Goal: Transaction & Acquisition: Purchase product/service

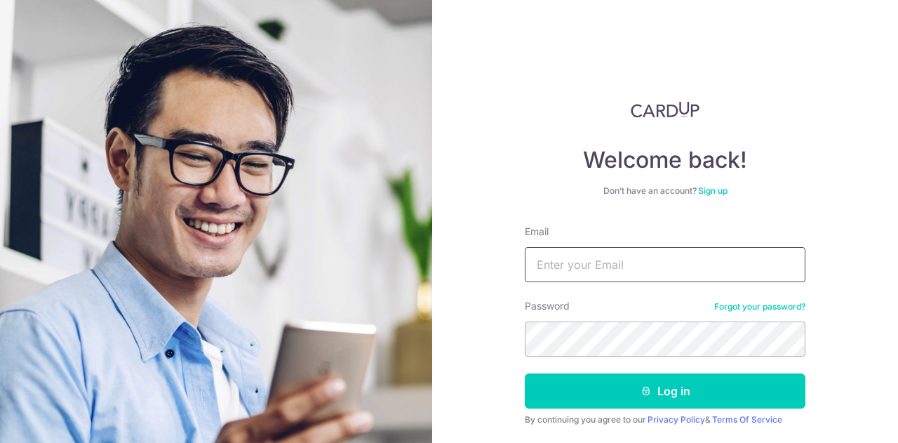
click at [701, 265] on input "Email" at bounding box center [665, 264] width 281 height 35
type input "[EMAIL_ADDRESS][DOMAIN_NAME]"
click at [525, 373] on button "Log in" at bounding box center [665, 390] width 281 height 35
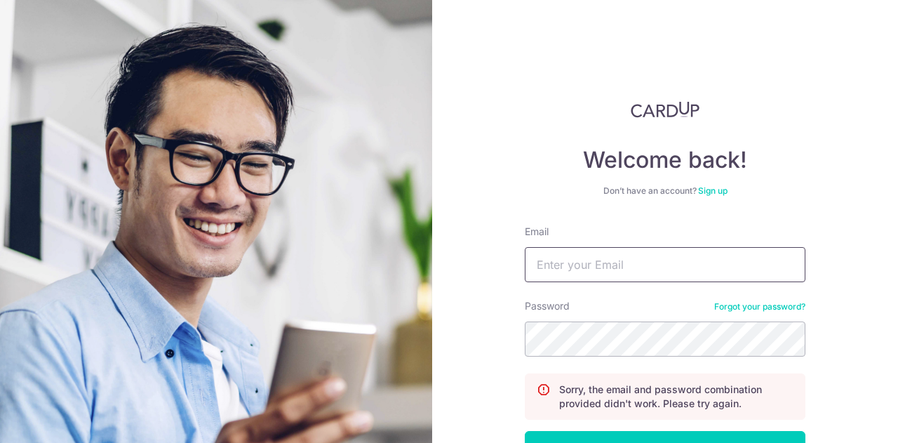
click at [628, 258] on input "Email" at bounding box center [665, 264] width 281 height 35
type input "ohszesean@outlook.com"
click at [525, 431] on button "Log in" at bounding box center [665, 448] width 281 height 35
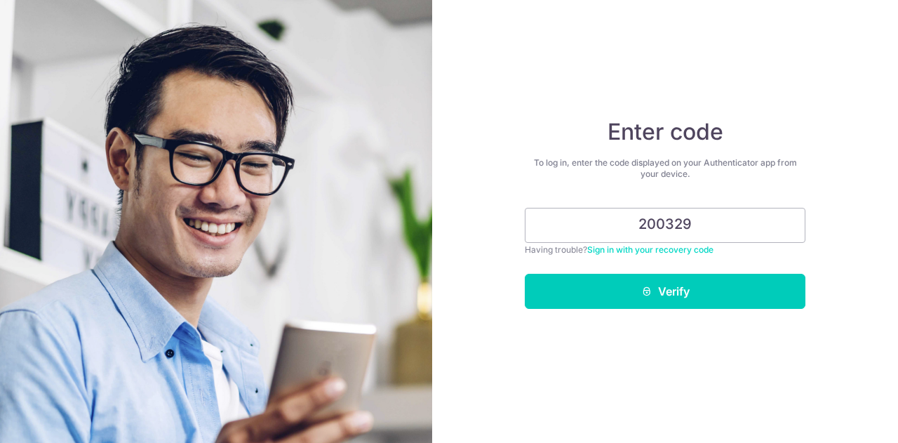
type input "200329"
click at [657, 272] on form "200329 Having trouble? Sign in with your recovery code Verify" at bounding box center [665, 258] width 281 height 101
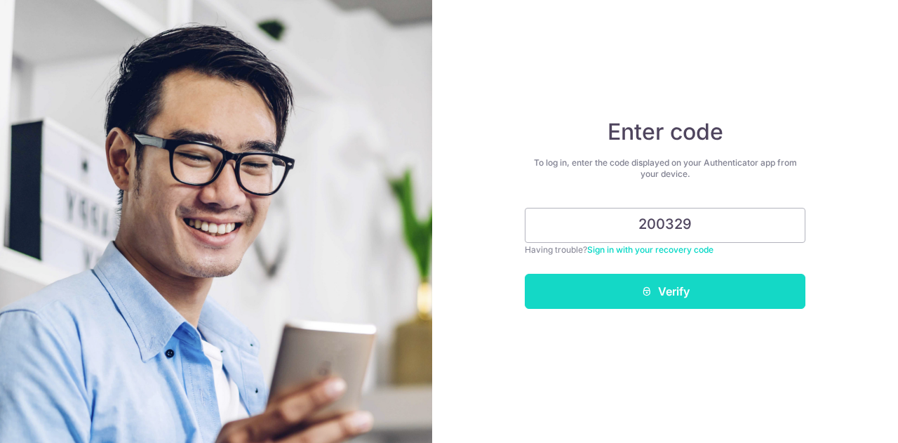
click at [645, 302] on button "Verify" at bounding box center [665, 291] width 281 height 35
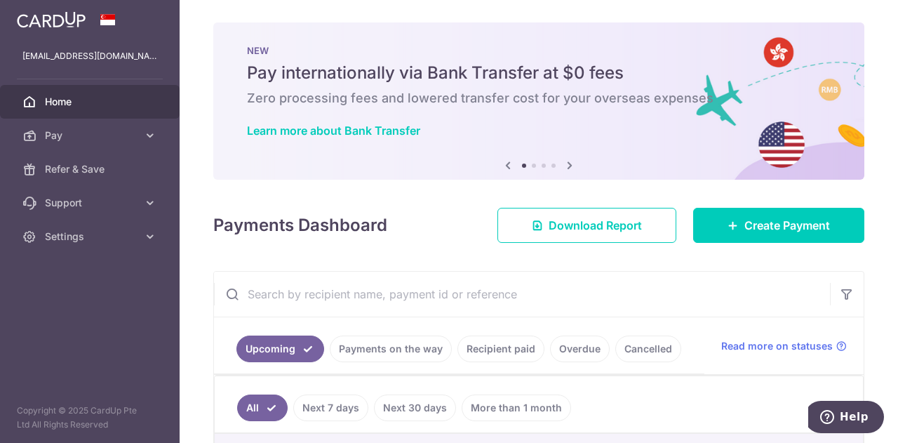
click at [600, 34] on div "NEW Pay internationally via Bank Transfer at $0 fees Zero processing fees and l…" at bounding box center [538, 92] width 651 height 140
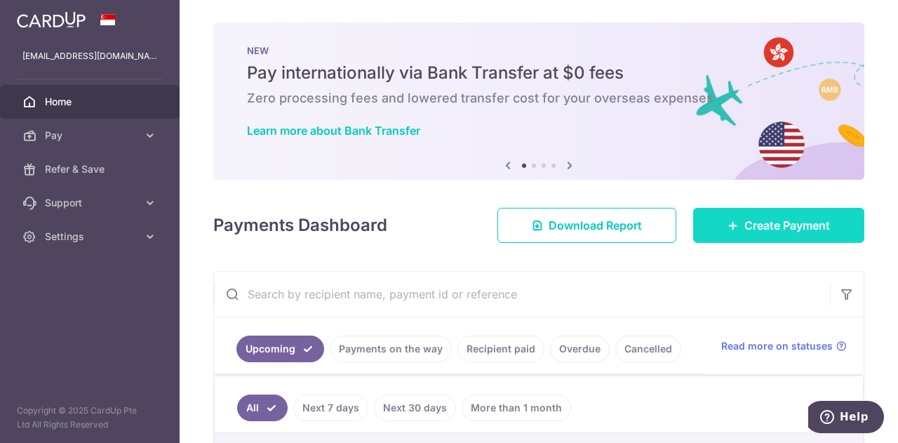
click at [757, 229] on span "Create Payment" at bounding box center [787, 225] width 86 height 17
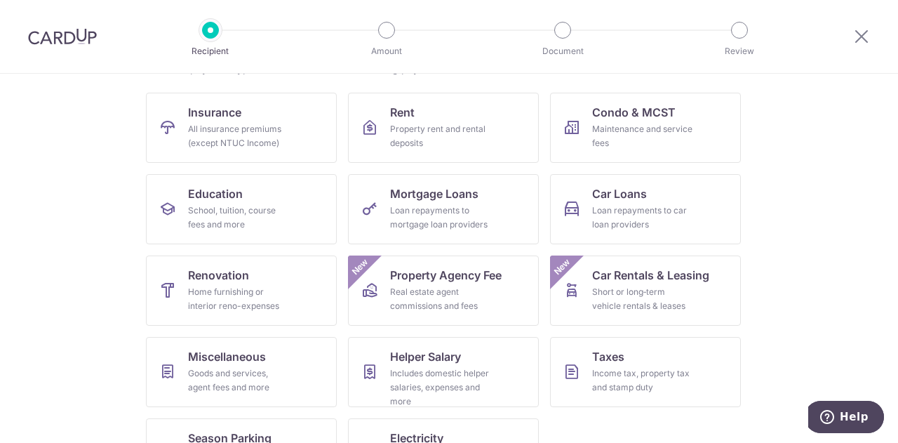
scroll to position [129, 0]
click at [204, 283] on link "Renovation Home furnishing or interior reno-expenses" at bounding box center [241, 290] width 191 height 70
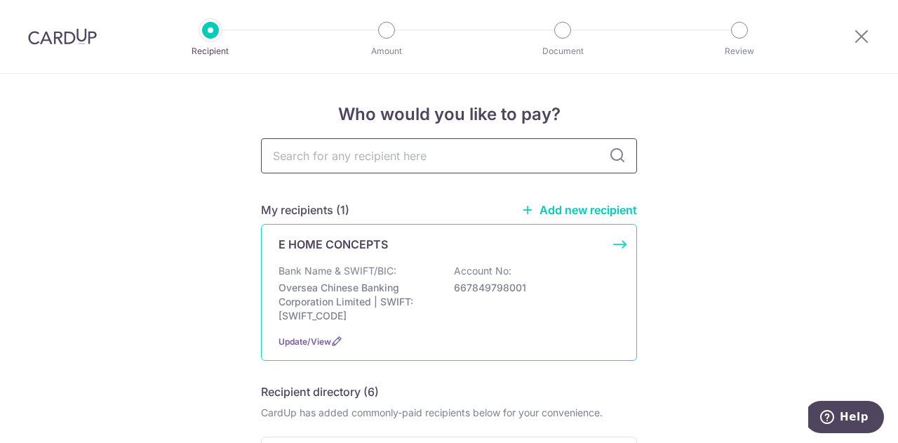
scroll to position [122, 0]
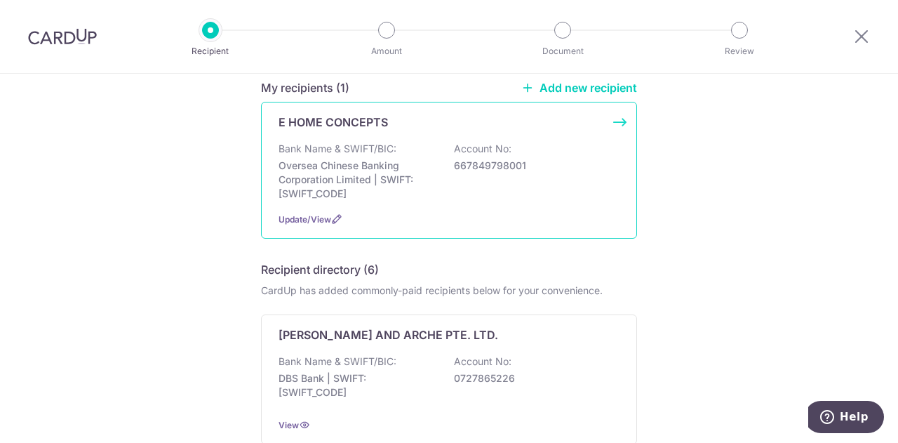
click at [354, 164] on p "Oversea Chinese Banking Corporation Limited | SWIFT: OCBCSGSGXXX" at bounding box center [356, 180] width 157 height 42
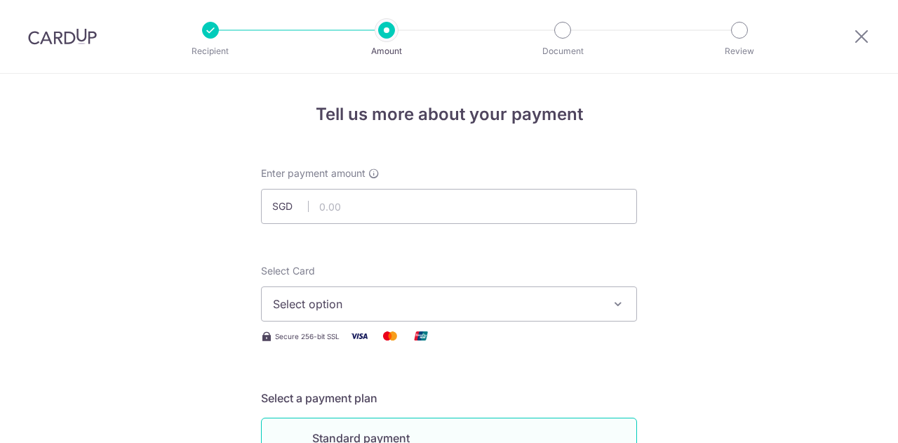
click at [356, 198] on input "text" at bounding box center [449, 206] width 376 height 35
type input "14,450.00"
click at [400, 292] on button "Select option" at bounding box center [449, 303] width 376 height 35
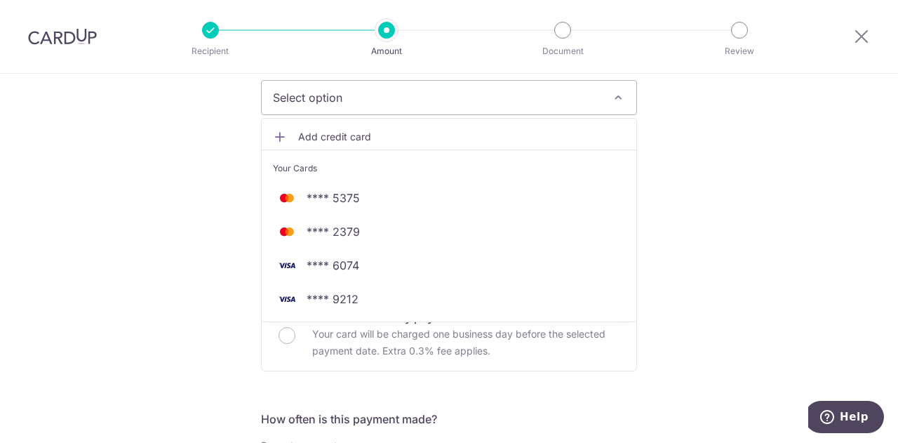
scroll to position [207, 0]
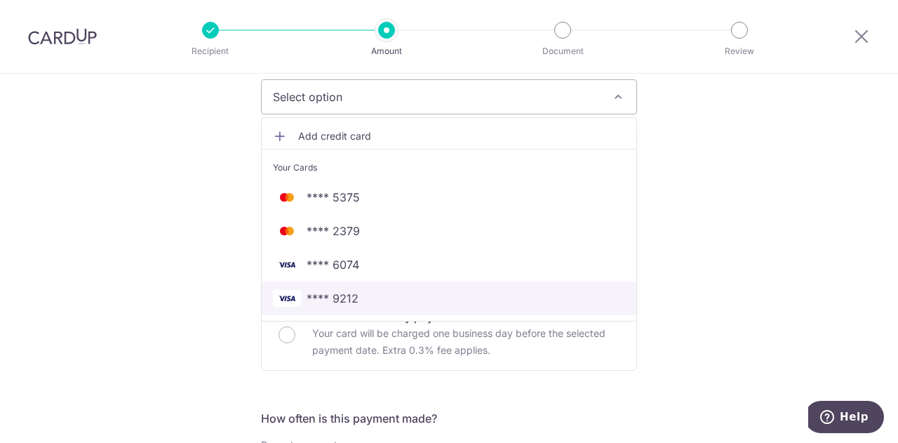
click at [382, 298] on span "**** 9212" at bounding box center [449, 298] width 352 height 17
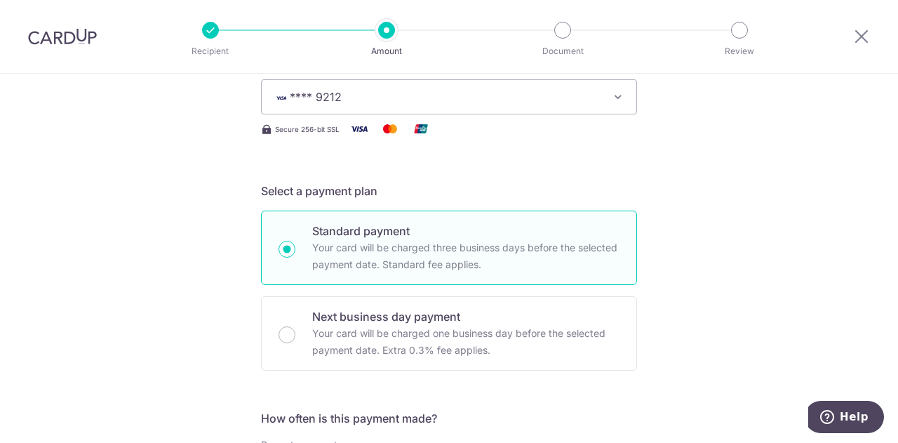
scroll to position [478, 0]
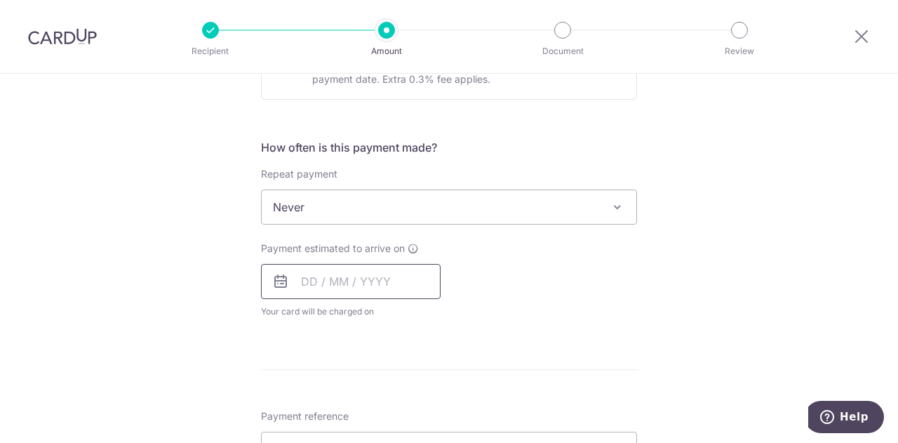
click at [345, 277] on input "text" at bounding box center [351, 281] width 180 height 35
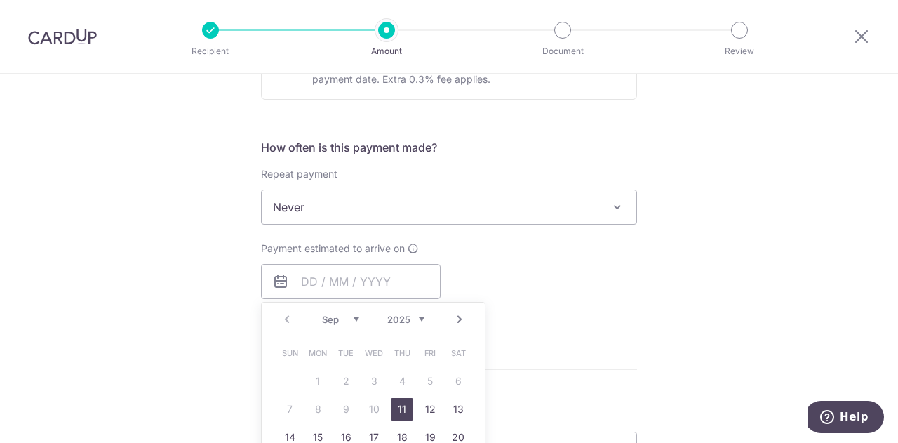
click at [396, 403] on link "11" at bounding box center [402, 409] width 22 height 22
type input "11/09/2025"
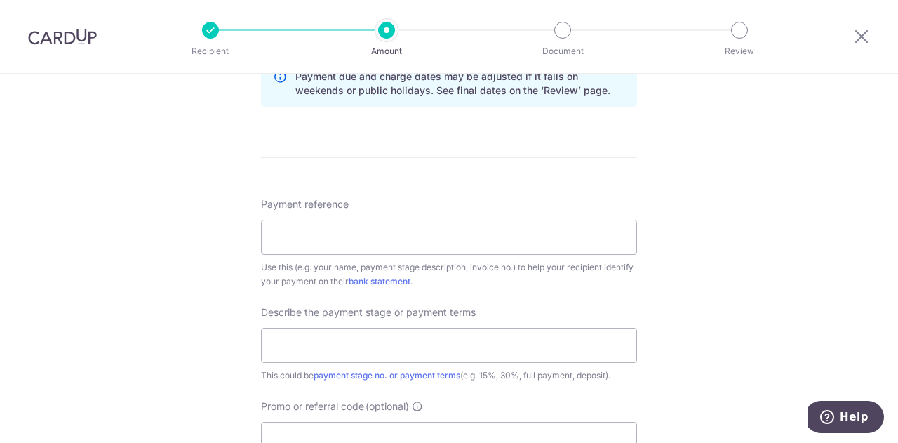
scroll to position [783, 0]
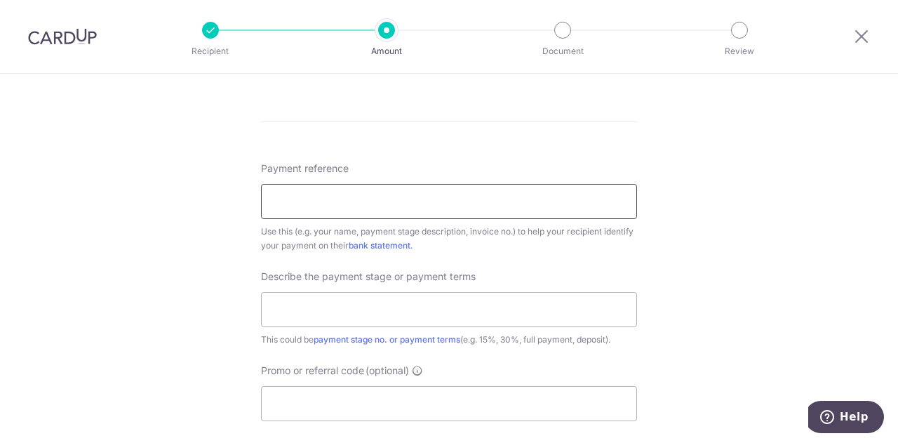
click at [584, 208] on input "Payment reference" at bounding box center [449, 201] width 376 height 35
type input "1031 Clearwater project 1018"
click at [550, 302] on input "text" at bounding box center [449, 309] width 376 height 35
type input "I"
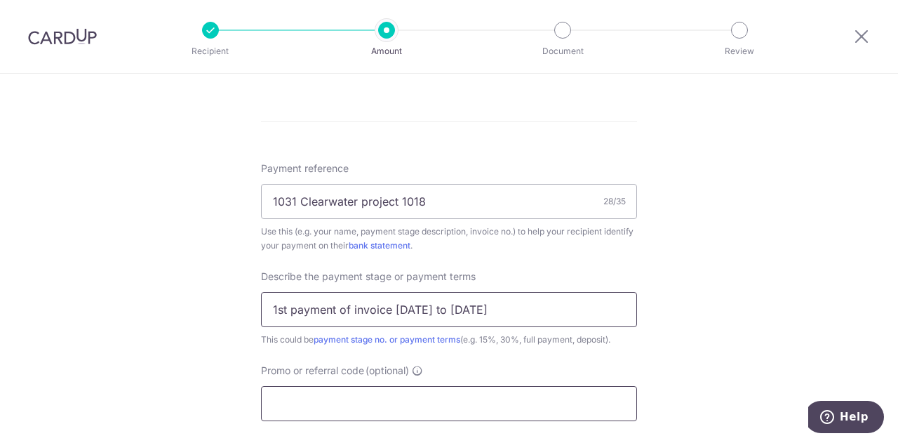
type input "1st payment of invoice 1031 to 1035"
click at [422, 396] on input "Promo or referral code (optional)" at bounding box center [449, 403] width 376 height 35
paste input "RENO25ONE"
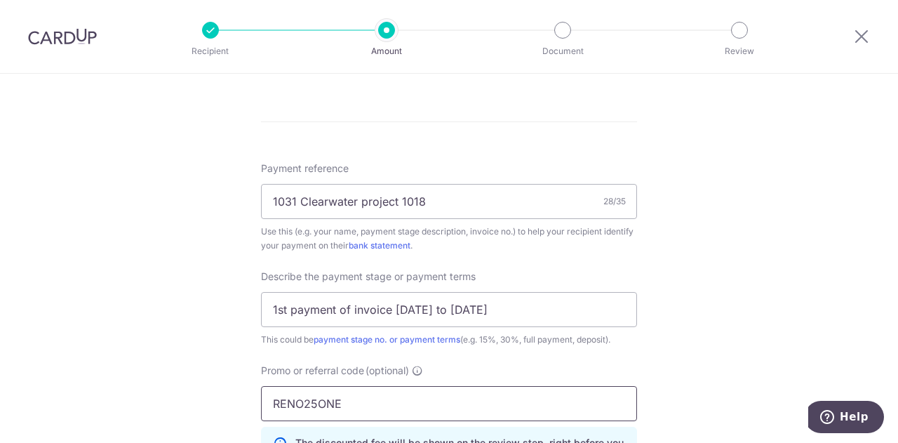
scroll to position [1063, 0]
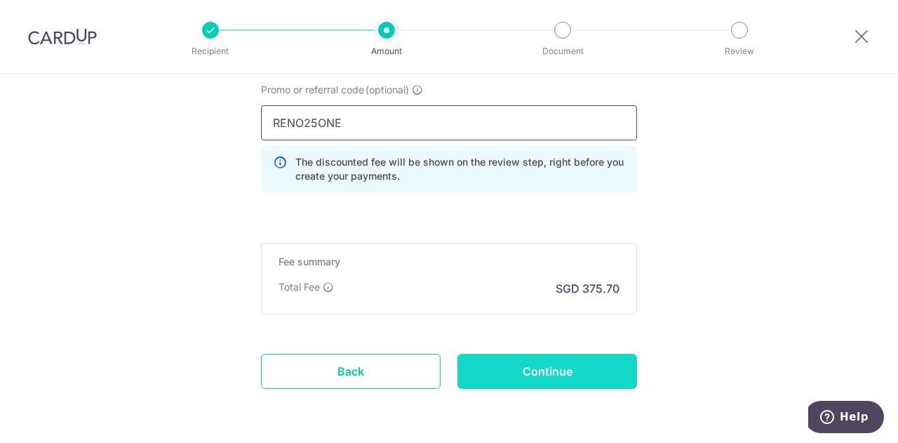
type input "RENO25ONE"
click at [527, 367] on input "Continue" at bounding box center [547, 370] width 180 height 35
type input "Create Schedule"
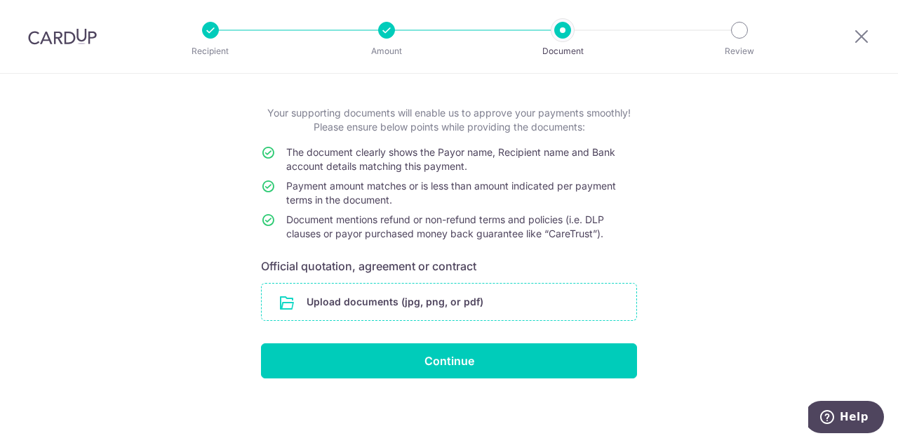
click at [381, 299] on input "file" at bounding box center [449, 301] width 375 height 36
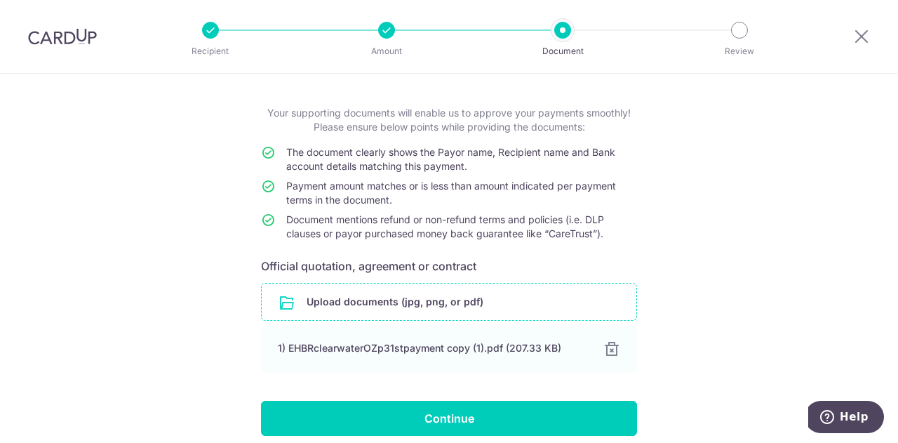
scroll to position [118, 0]
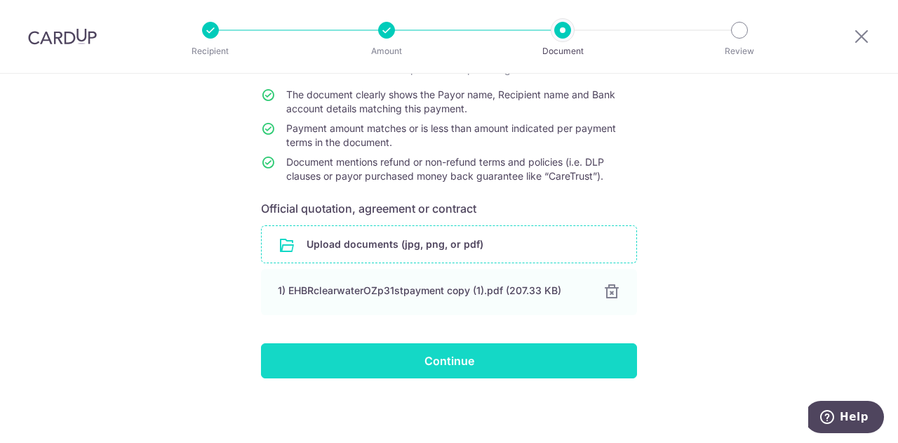
click at [487, 360] on input "Continue" at bounding box center [449, 360] width 376 height 35
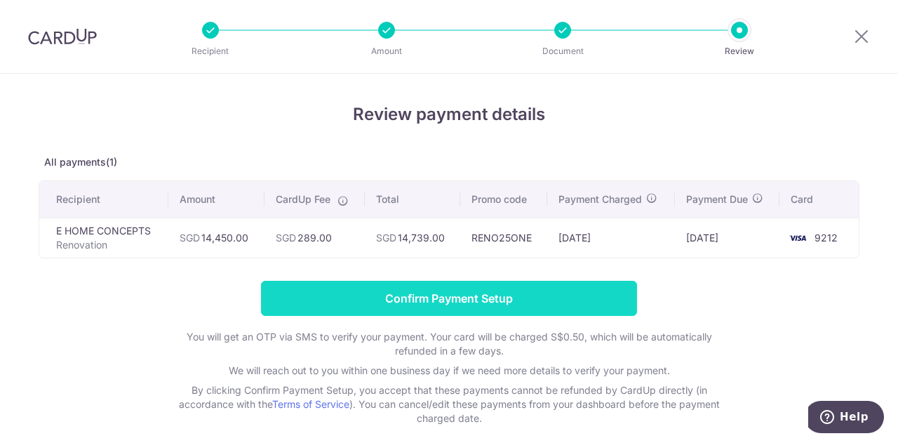
click at [370, 295] on input "Confirm Payment Setup" at bounding box center [449, 298] width 376 height 35
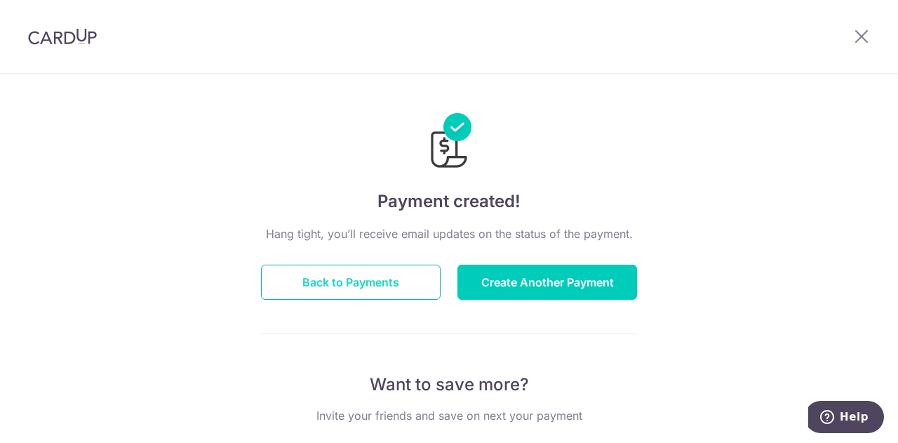
click at [349, 283] on button "Back to Payments" at bounding box center [351, 281] width 180 height 35
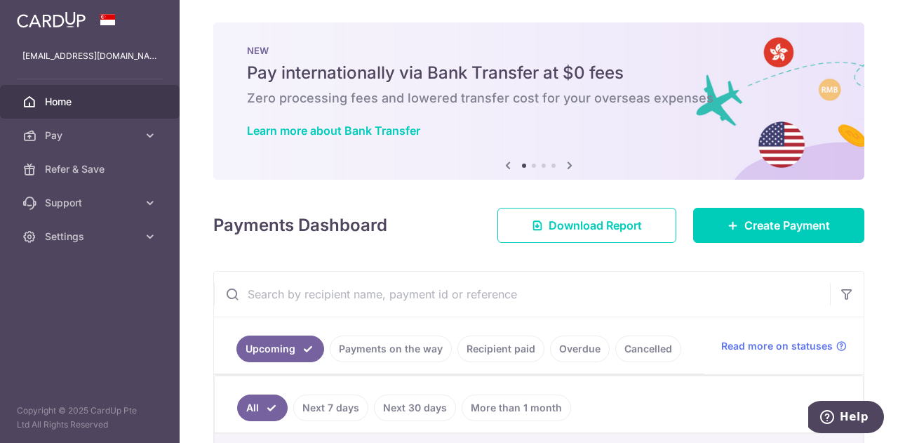
scroll to position [288, 0]
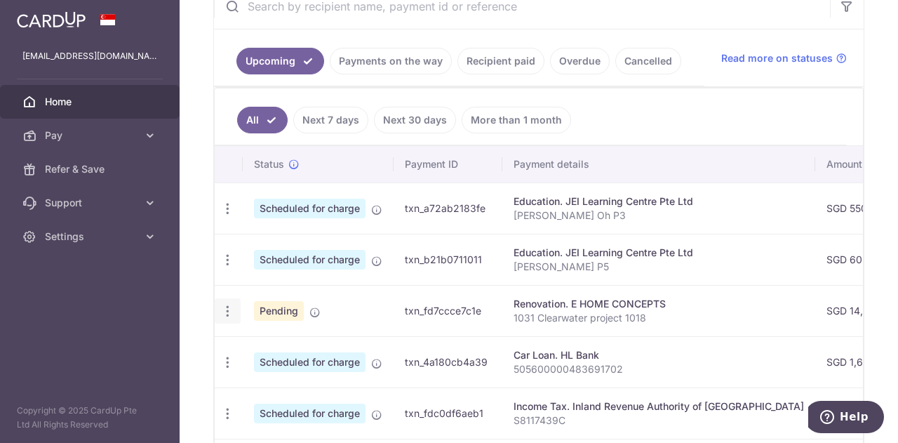
click at [229, 304] on icon "button" at bounding box center [227, 311] width 15 height 15
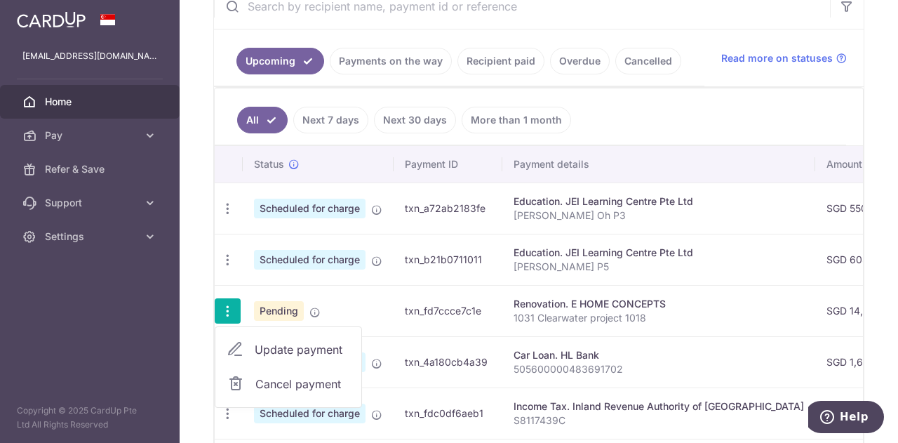
click at [269, 301] on span "Pending" at bounding box center [279, 311] width 50 height 20
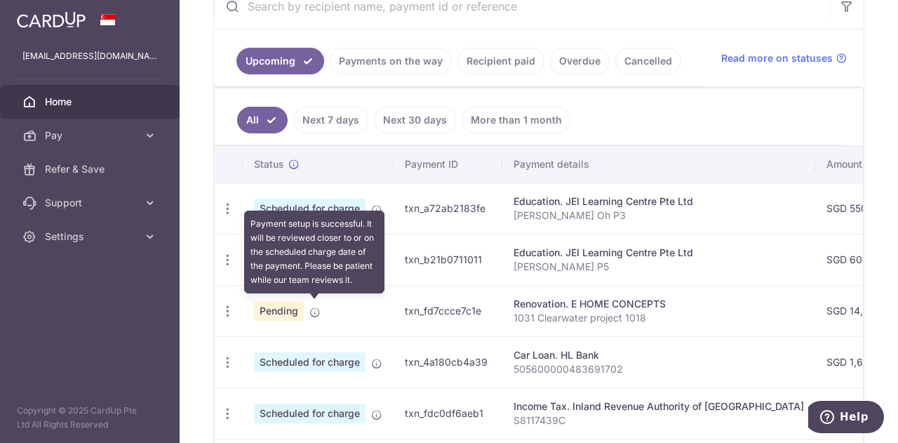
click at [313, 306] on icon at bounding box center [314, 311] width 11 height 11
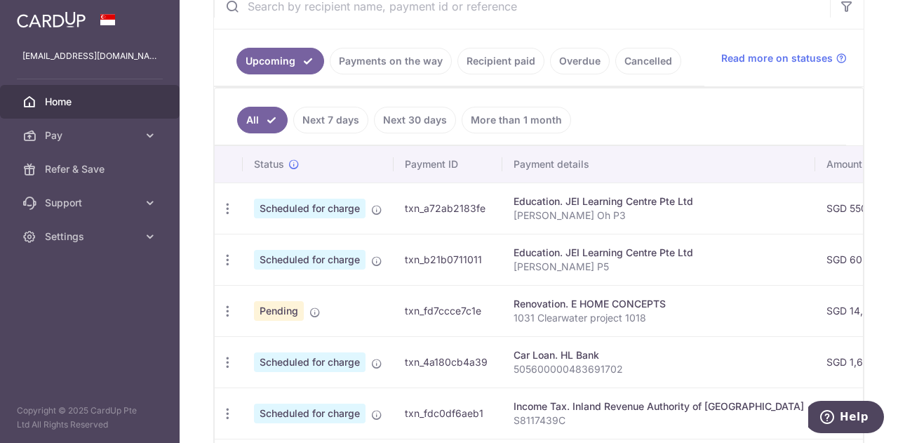
click at [411, 57] on link "Payments on the way" at bounding box center [391, 61] width 122 height 27
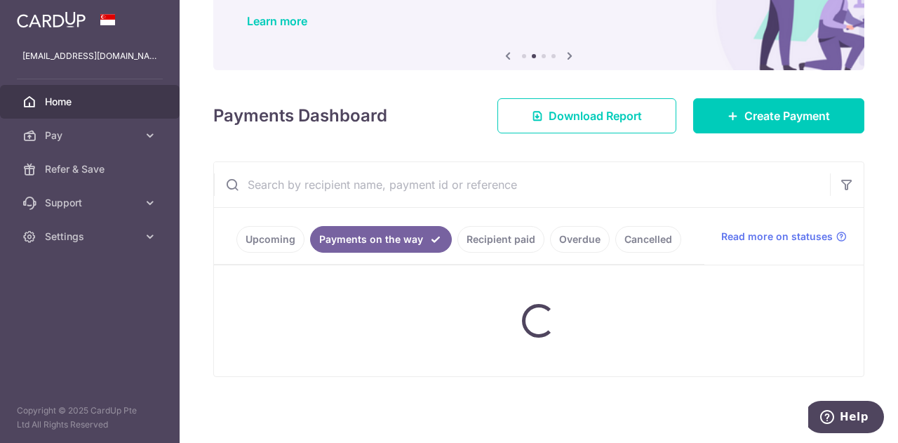
scroll to position [187, 0]
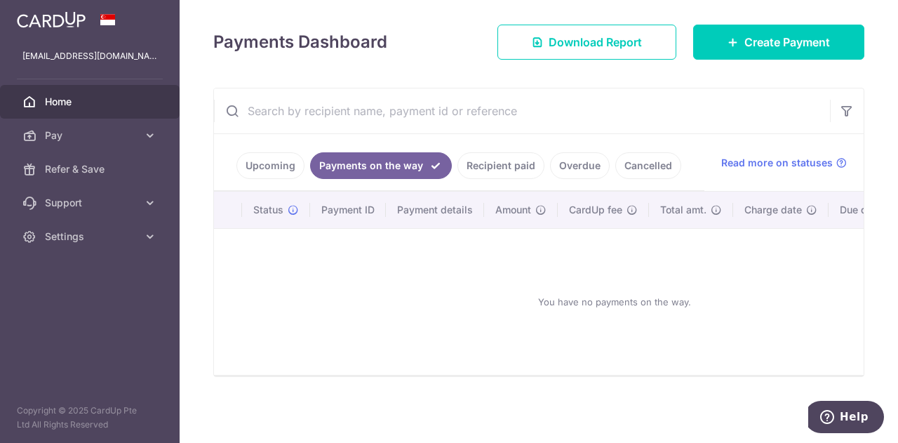
click at [491, 163] on link "Recipient paid" at bounding box center [500, 165] width 87 height 27
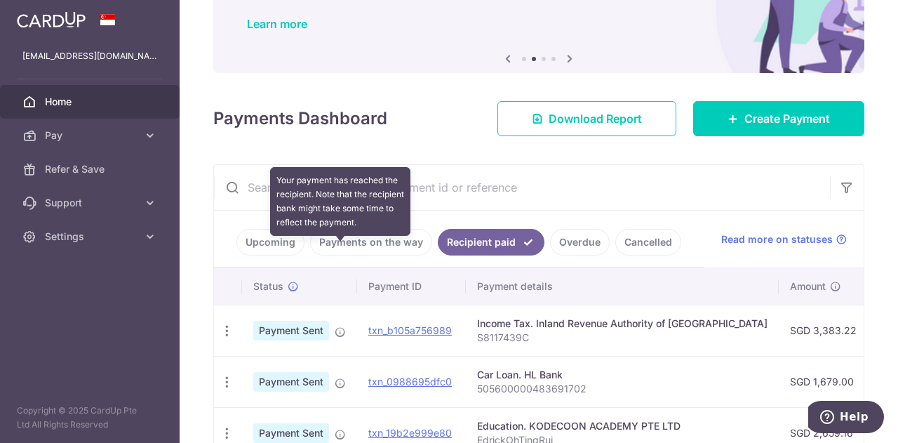
scroll to position [288, 0]
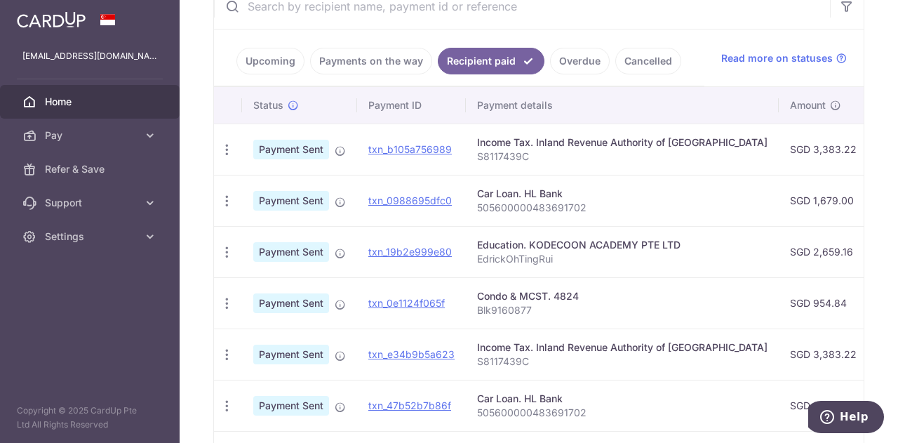
click at [334, 243] on td "Payment Sent" at bounding box center [299, 251] width 115 height 51
click at [271, 59] on link "Upcoming" at bounding box center [270, 61] width 68 height 27
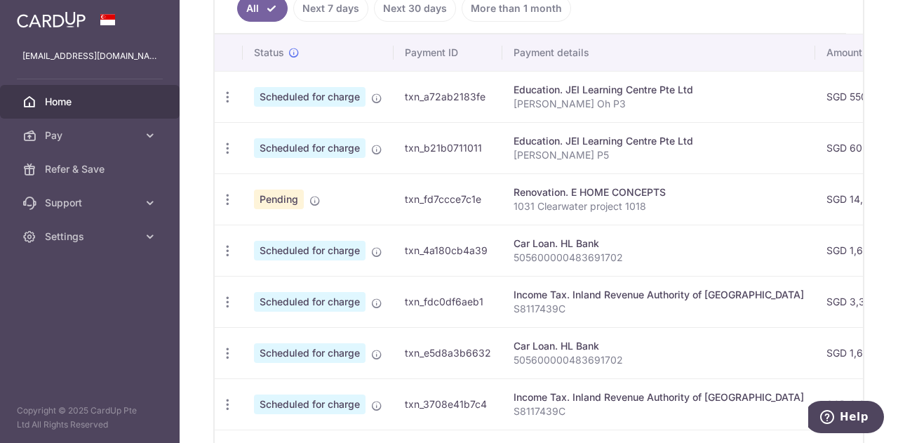
scroll to position [400, 0]
click at [530, 198] on p "1031 Clearwater project 1018" at bounding box center [658, 205] width 290 height 14
click at [235, 191] on div "Update payment Cancel payment" at bounding box center [228, 199] width 26 height 26
click at [226, 193] on icon "button" at bounding box center [227, 198] width 15 height 15
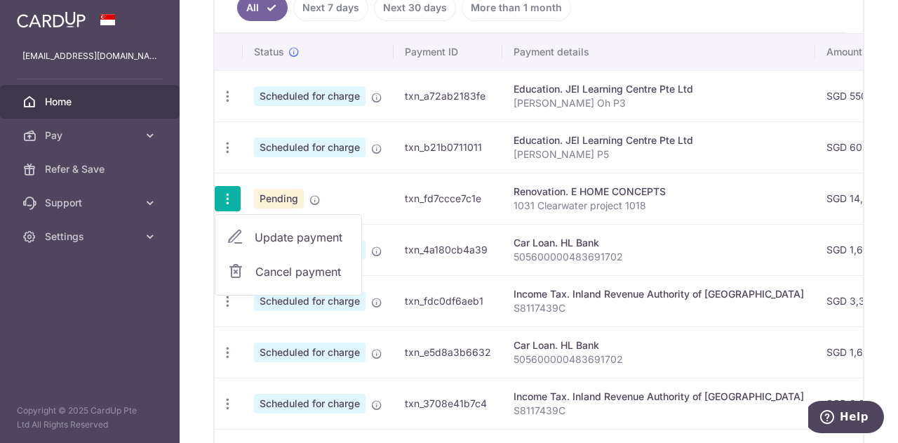
click at [371, 196] on td "Pending" at bounding box center [318, 198] width 151 height 51
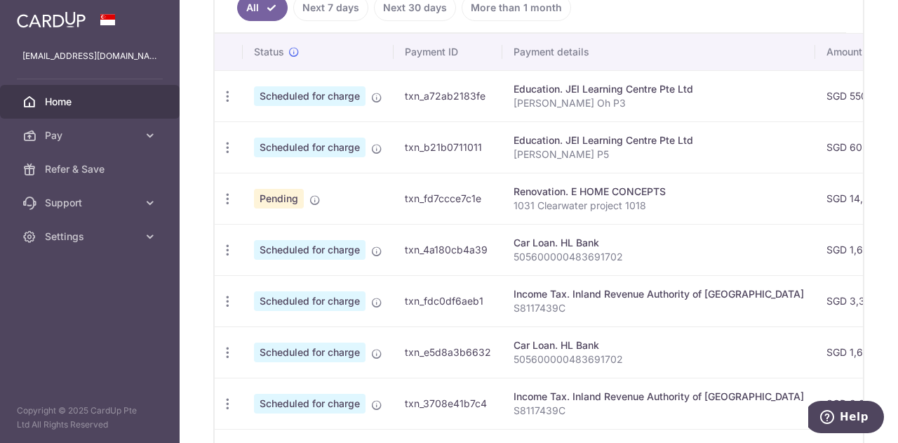
click at [393, 196] on td "txn_fd7ccce7c1e" at bounding box center [447, 198] width 109 height 51
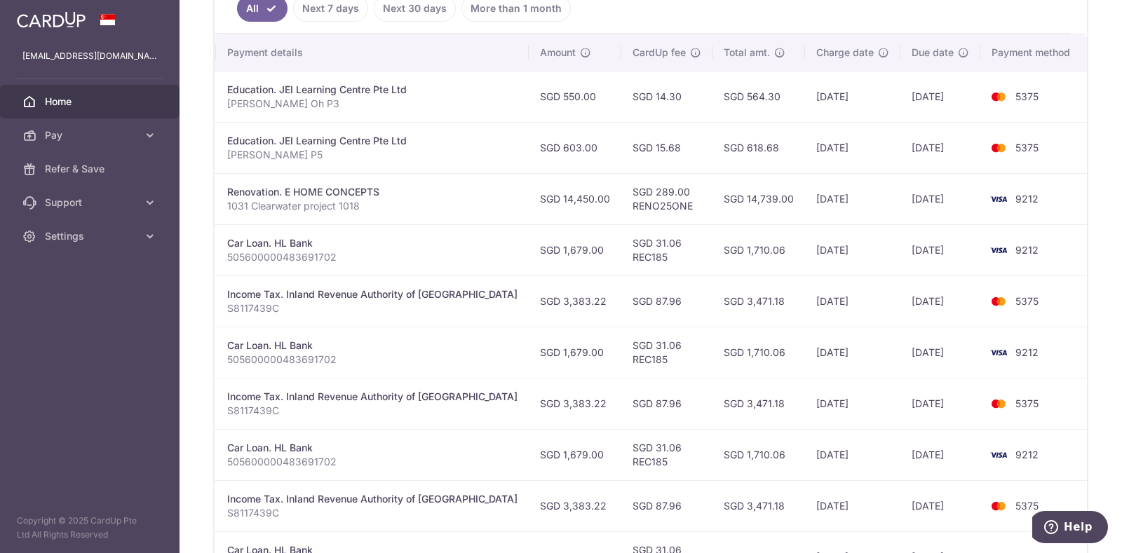
scroll to position [0, 235]
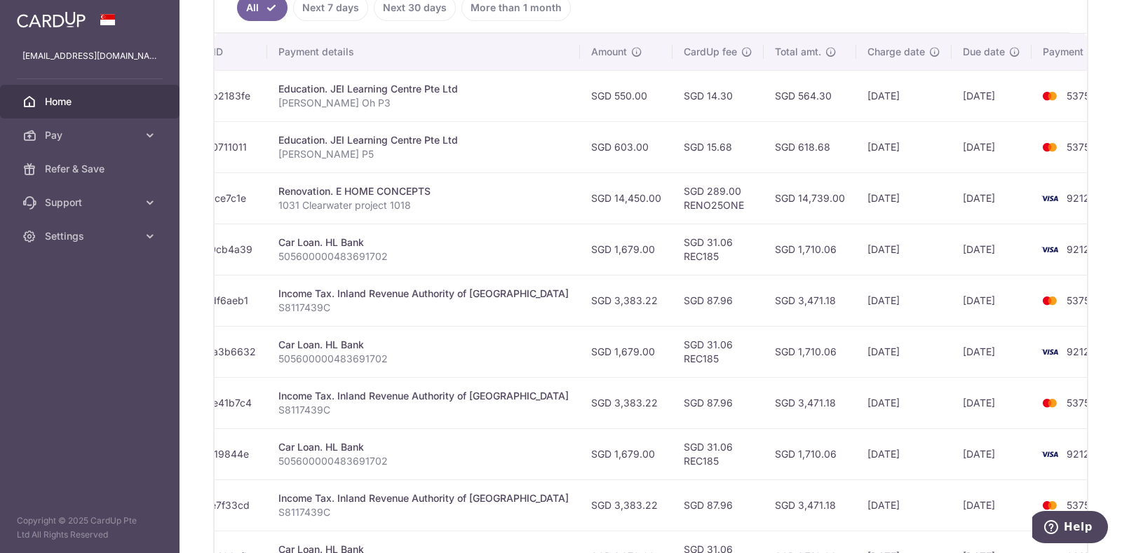
click at [494, 366] on td "Car Loan. HL Bank 505600000483691702" at bounding box center [423, 351] width 313 height 51
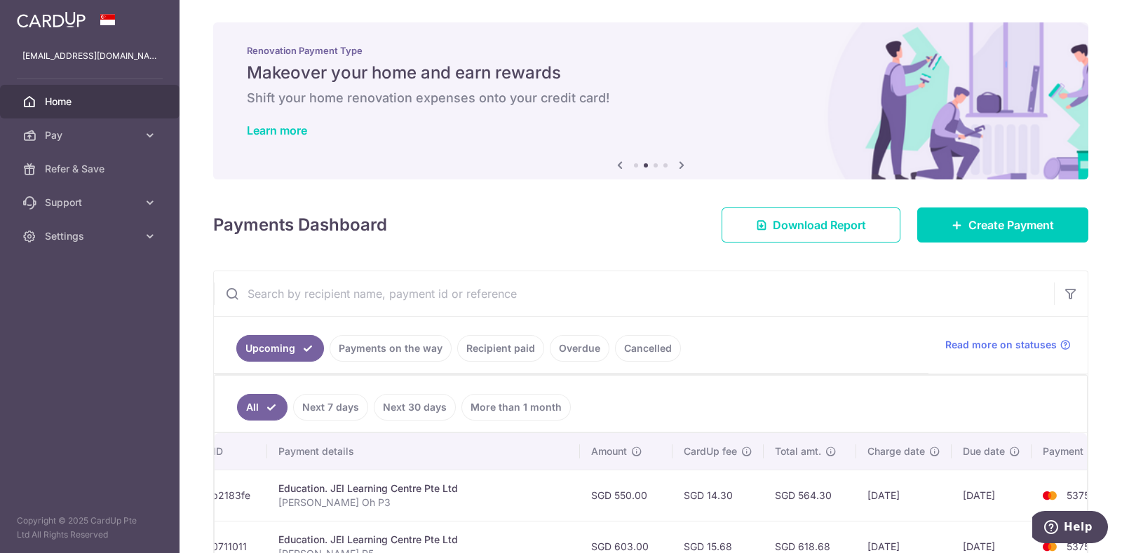
click at [63, 20] on img at bounding box center [51, 19] width 69 height 17
